Goal: Transaction & Acquisition: Purchase product/service

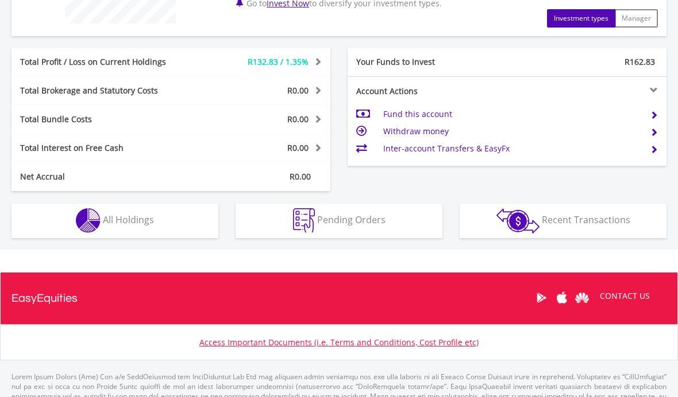
scroll to position [532, 0]
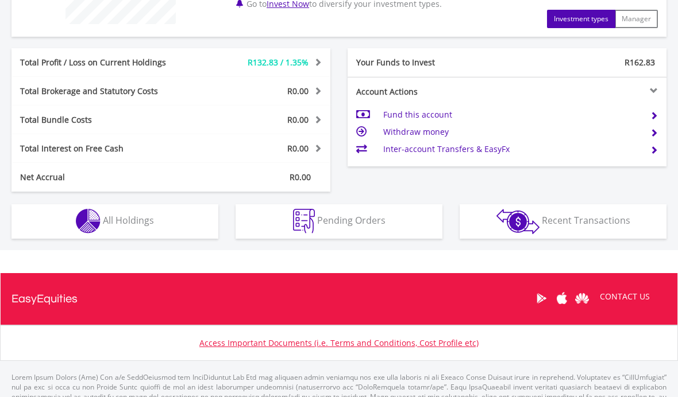
click at [119, 227] on button "Holdings All Holdings" at bounding box center [114, 221] width 207 height 34
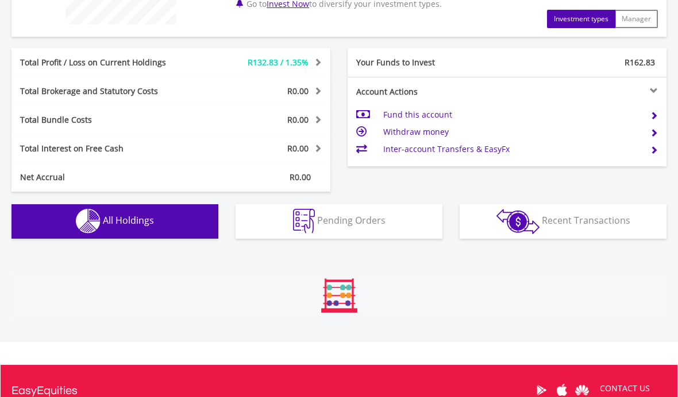
scroll to position [795, 0]
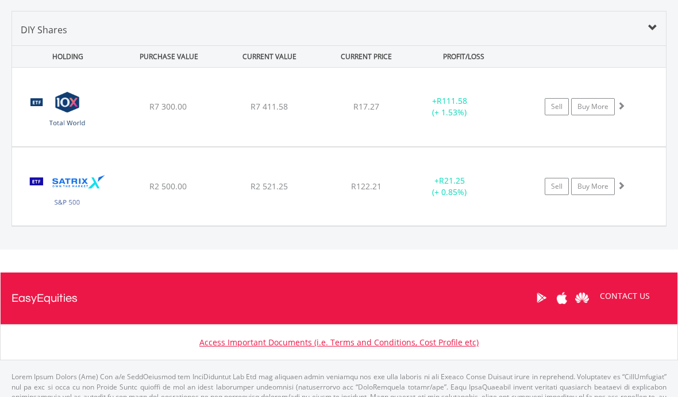
click at [656, 29] on span at bounding box center [652, 28] width 9 height 9
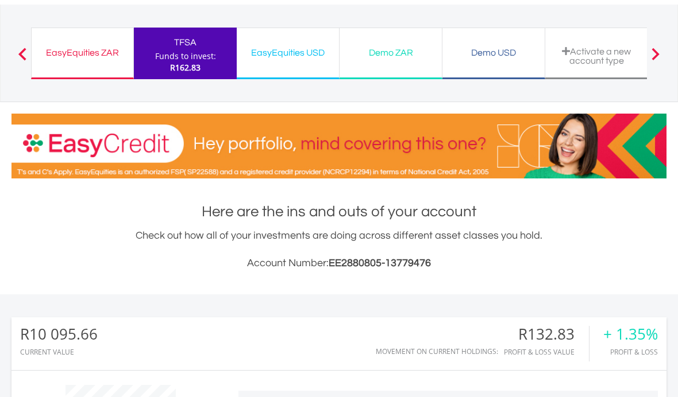
scroll to position [0, 0]
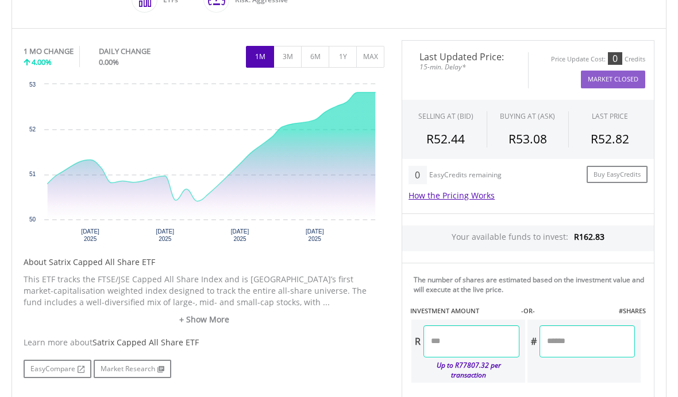
scroll to position [341, 0]
click at [481, 337] on input "number" at bounding box center [470, 341] width 95 height 32
type input "******"
click at [293, 389] on div "No chart available. 1 MO CHANGE 4.00% DAILY CHANGE 0.00% 1M 3M 6M 1Y MAX Chart …" at bounding box center [339, 404] width 648 height 728
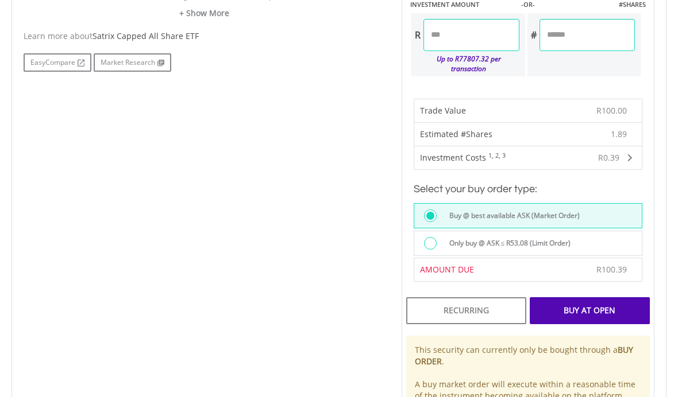
scroll to position [647, 0]
click at [624, 309] on div "Buy At Open" at bounding box center [590, 310] width 120 height 26
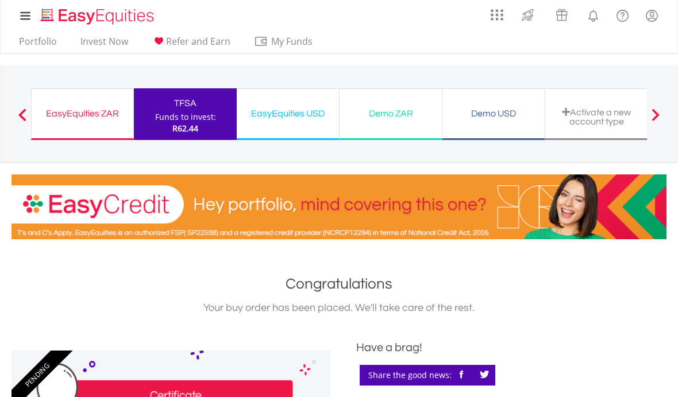
click at [39, 51] on link "Portfolio" at bounding box center [37, 45] width 47 height 18
